Goal: Task Accomplishment & Management: Use online tool/utility

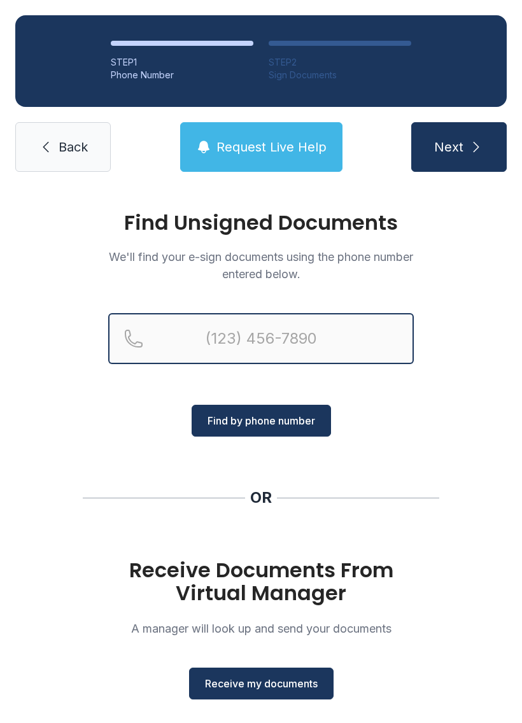
click at [351, 340] on input "Reservation phone number" at bounding box center [260, 338] width 305 height 51
type input "[PHONE_NUMBER]"
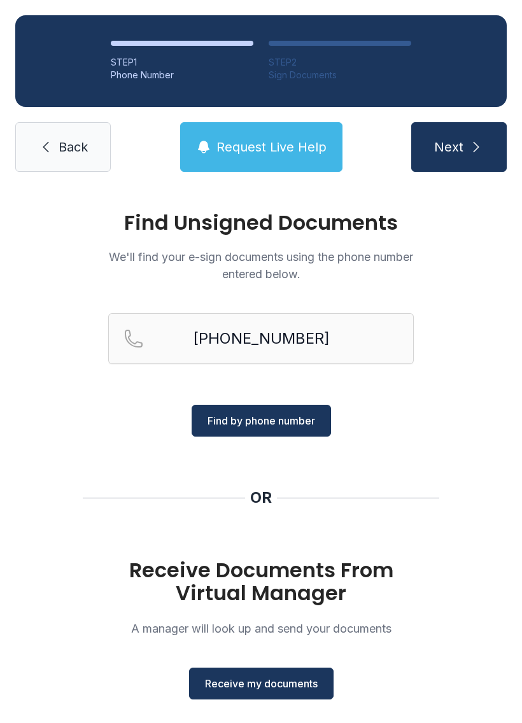
click at [295, 421] on span "Find by phone number" at bounding box center [261, 420] width 108 height 15
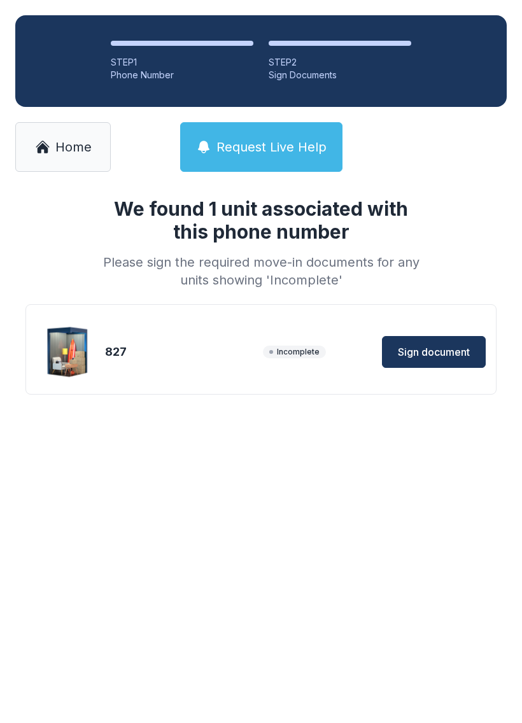
click at [433, 347] on span "Sign document" at bounding box center [434, 351] width 72 height 15
click at [443, 353] on span "Sign document" at bounding box center [434, 351] width 72 height 15
click at [52, 156] on link "Home" at bounding box center [62, 147] width 95 height 50
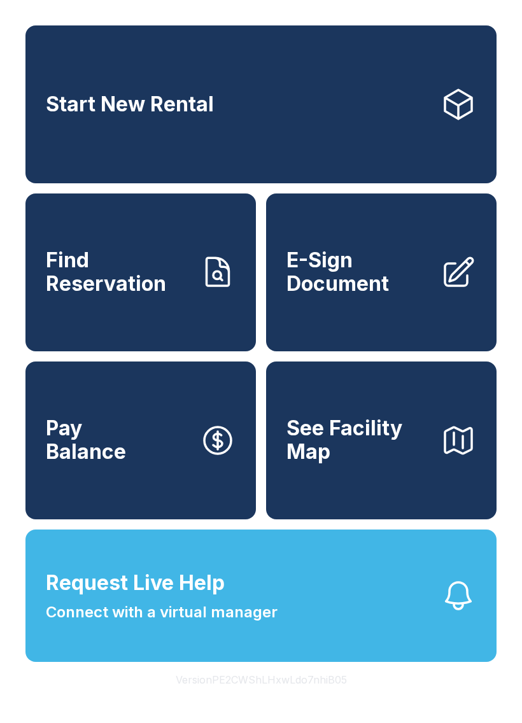
click at [359, 295] on span "E-Sign Document" at bounding box center [358, 272] width 144 height 46
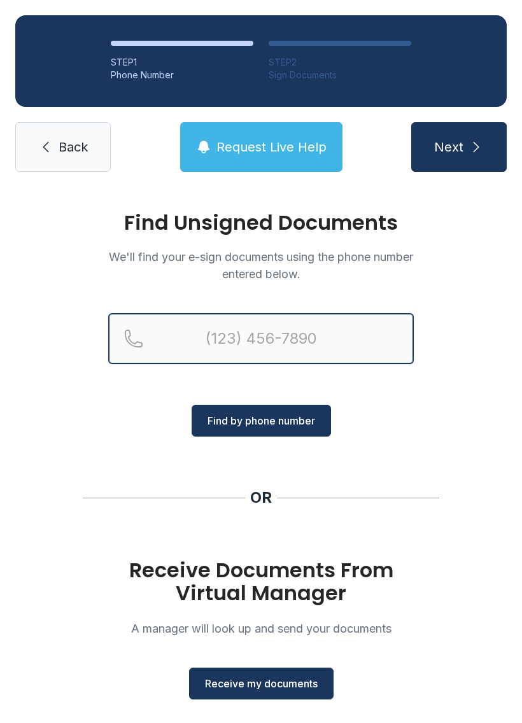
click at [256, 342] on input "Reservation phone number" at bounding box center [260, 338] width 305 height 51
type input "("
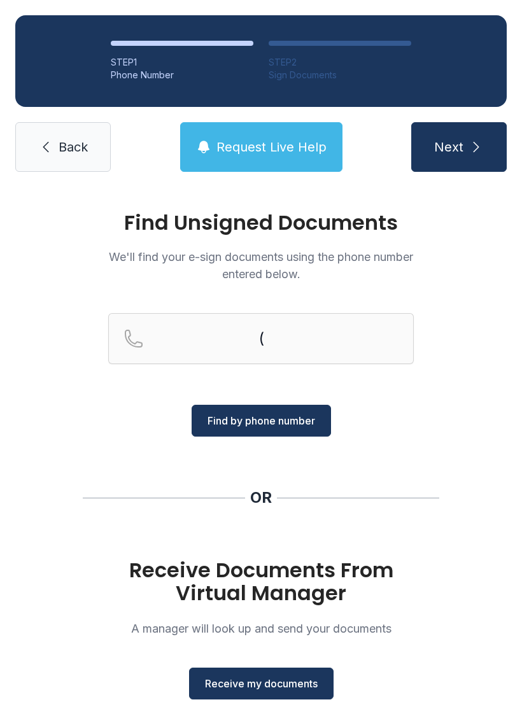
click at [69, 150] on span "Back" at bounding box center [73, 147] width 29 height 18
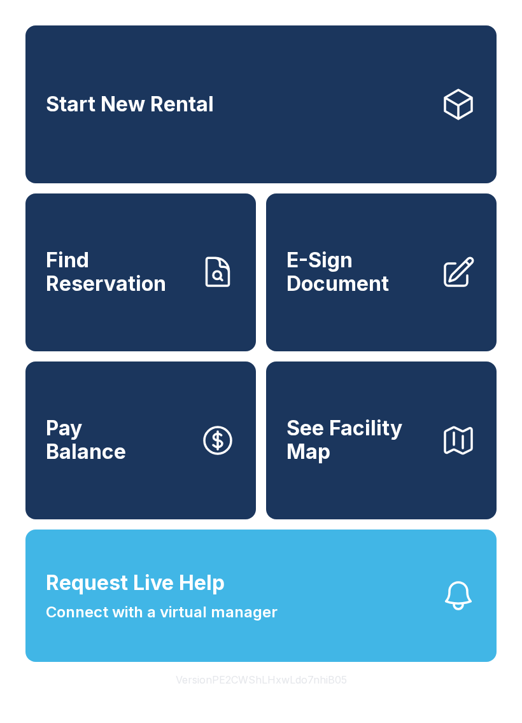
click at [150, 491] on link "Pay Balance" at bounding box center [140, 440] width 230 height 158
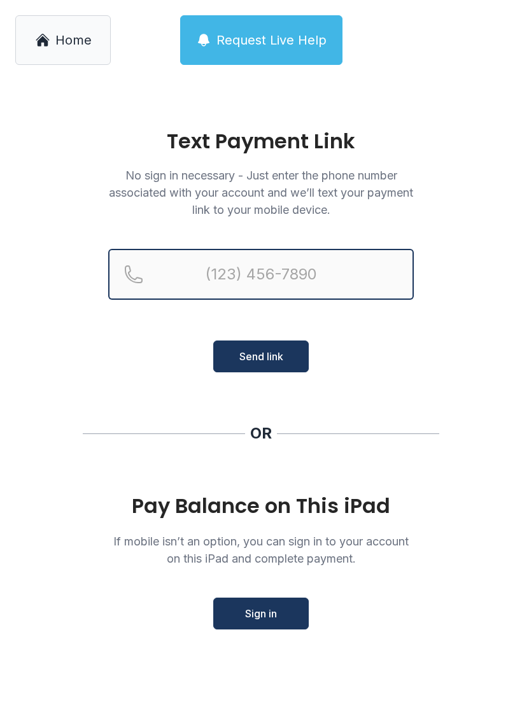
click at [300, 274] on input "Reservation phone number" at bounding box center [260, 274] width 305 height 51
type input "(404)"
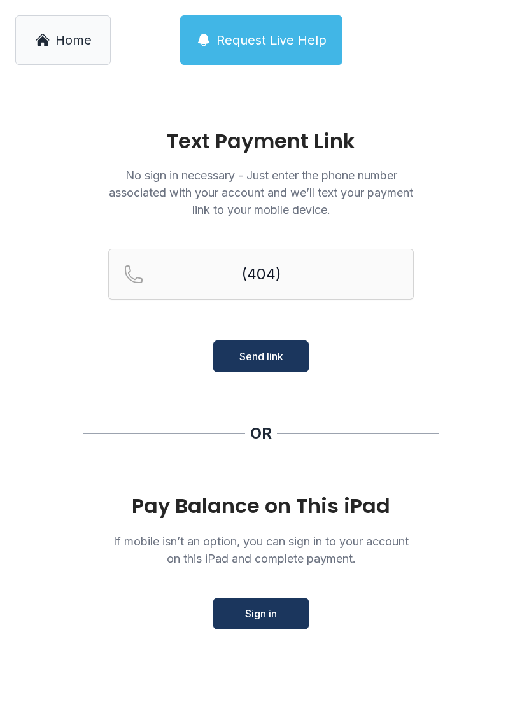
click at [52, 38] on link "Home" at bounding box center [62, 40] width 95 height 50
